Goal: Task Accomplishment & Management: Manage account settings

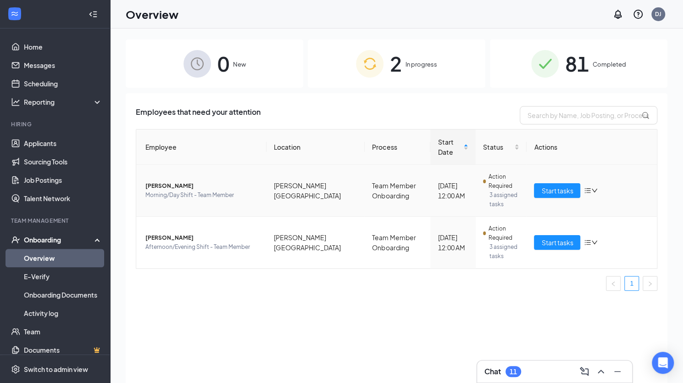
drag, startPoint x: 146, startPoint y: 175, endPoint x: 197, endPoint y: 179, distance: 51.5
click at [197, 181] on span "[PERSON_NAME]" at bounding box center [203, 185] width 114 height 9
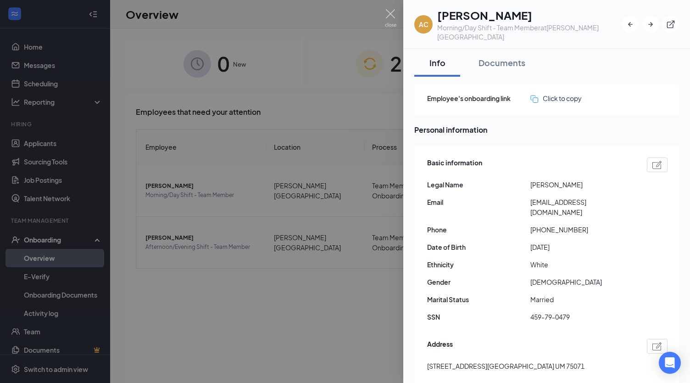
click at [285, 137] on div at bounding box center [345, 191] width 690 height 383
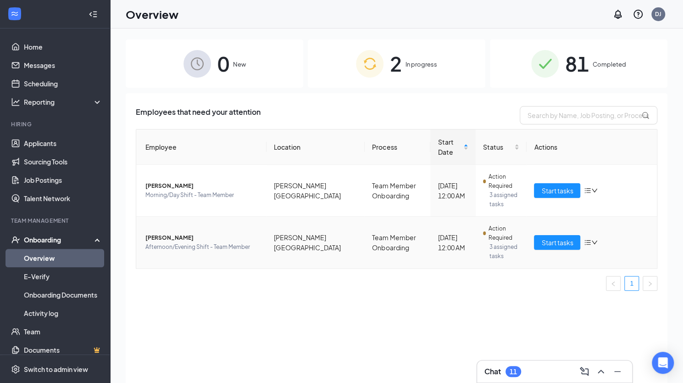
drag, startPoint x: 143, startPoint y: 222, endPoint x: 191, endPoint y: 222, distance: 47.7
click at [191, 222] on td "[PERSON_NAME] Afternoon/Evening Shift - Team Member" at bounding box center [201, 242] width 130 height 51
copy span "[PERSON_NAME]"
click at [168, 181] on span "[PERSON_NAME]" at bounding box center [203, 185] width 114 height 9
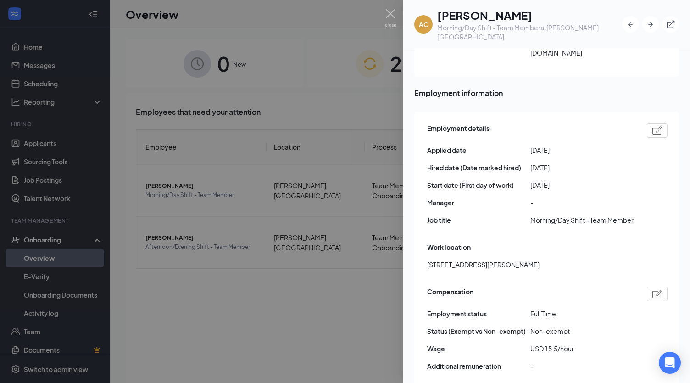
scroll to position [430, 0]
